Goal: Download file/media

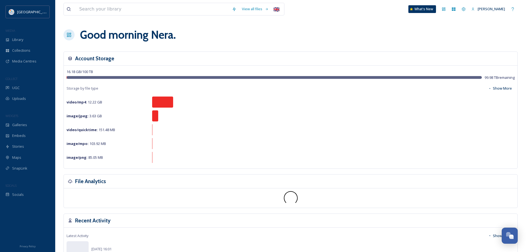
scroll to position [753, 0]
click at [21, 41] on span "Library" at bounding box center [17, 39] width 11 height 5
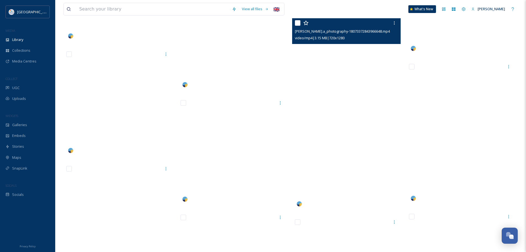
scroll to position [3648, 0]
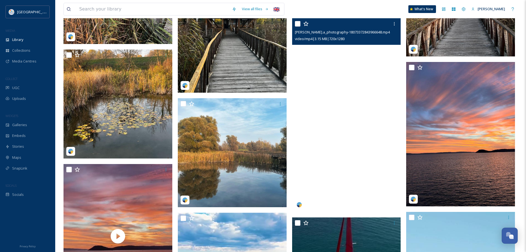
click at [363, 102] on video "caroline.a_photography-18073372843966648.mp4" at bounding box center [346, 114] width 109 height 193
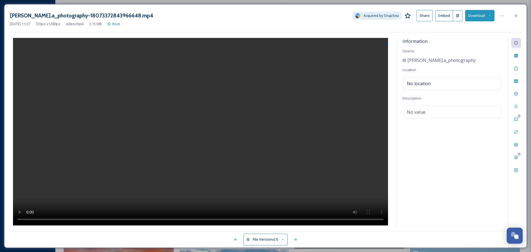
click at [482, 18] on button "Download" at bounding box center [479, 15] width 29 height 11
click at [464, 29] on span "Download Original (720 x 1280)" at bounding box center [465, 28] width 50 height 5
click at [214, 114] on video at bounding box center [200, 131] width 375 height 187
click at [211, 117] on video at bounding box center [200, 131] width 375 height 187
drag, startPoint x: 485, startPoint y: 61, endPoint x: 404, endPoint y: 61, distance: 80.4
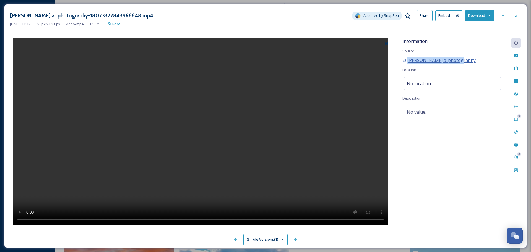
click at [404, 61] on div "[PERSON_NAME].a_photography" at bounding box center [452, 60] width 100 height 7
copy span "[PERSON_NAME].a_photography"
click at [512, 13] on div at bounding box center [516, 16] width 10 height 10
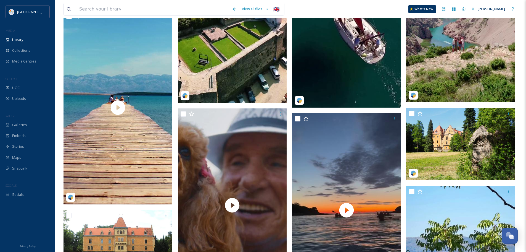
scroll to position [3842, 0]
